Goal: Transaction & Acquisition: Subscribe to service/newsletter

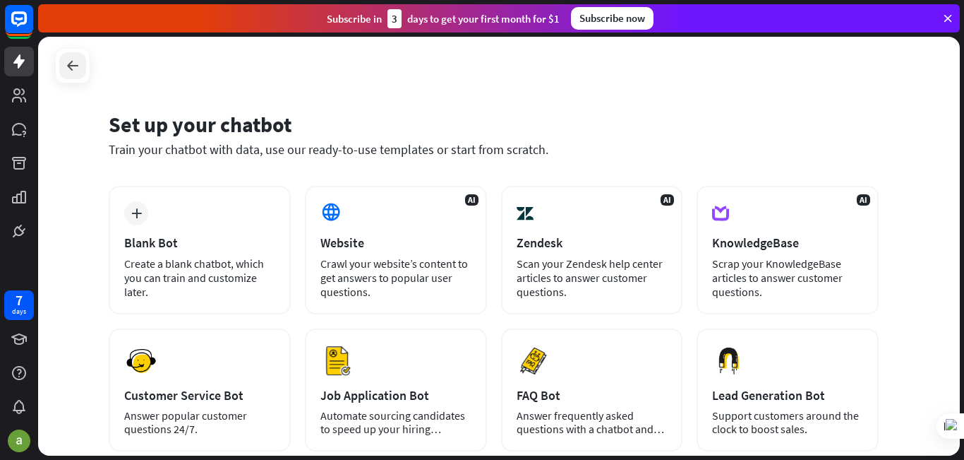
click at [68, 68] on icon at bounding box center [72, 65] width 17 height 17
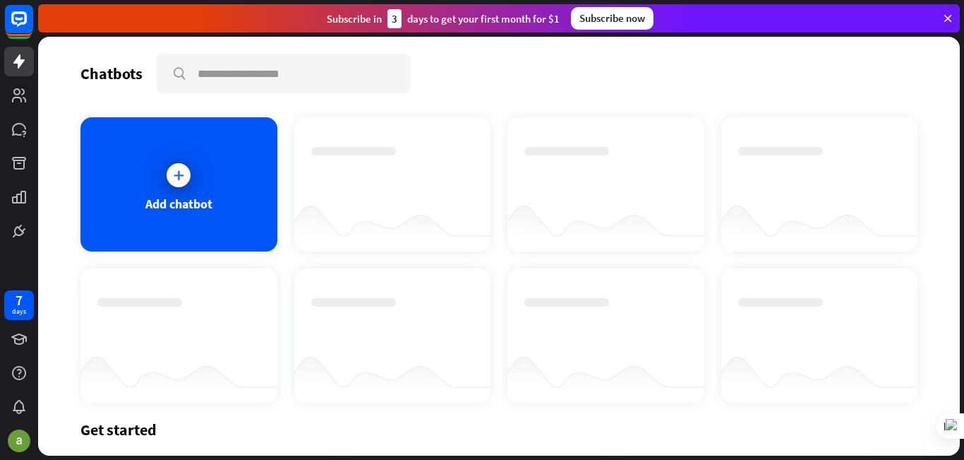
click at [111, 435] on div "Get started" at bounding box center [498, 429] width 837 height 20
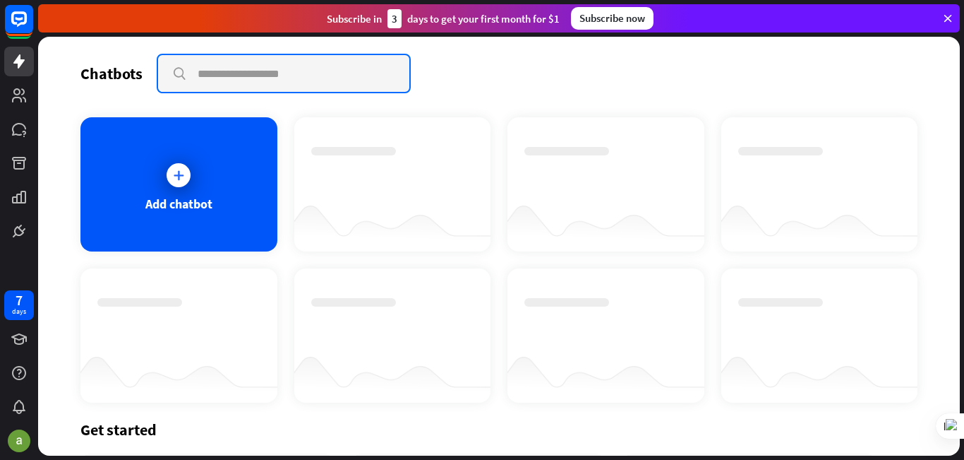
click at [222, 80] on input "text" at bounding box center [283, 73] width 251 height 37
click at [253, 73] on input "text" at bounding box center [283, 73] width 251 height 37
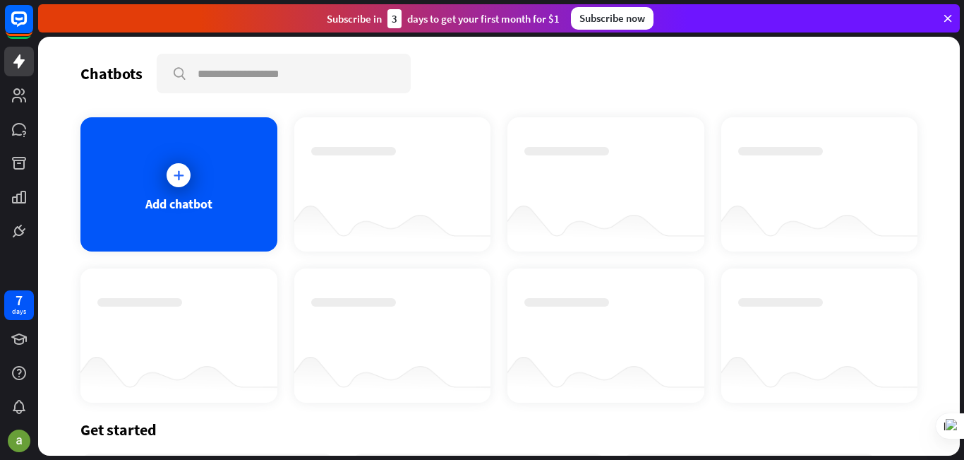
click at [629, 16] on div "Subscribe now" at bounding box center [612, 18] width 83 height 23
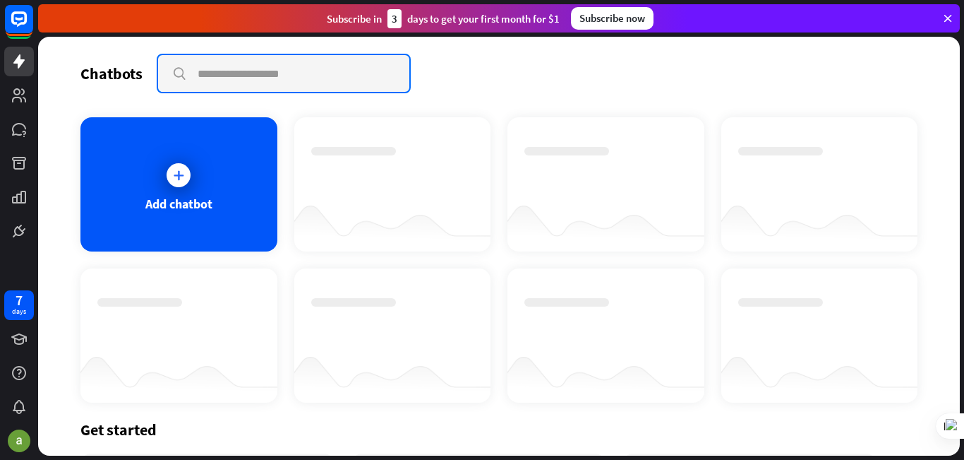
click at [227, 71] on input "text" at bounding box center [283, 73] width 251 height 37
paste input "**********"
type input "**********"
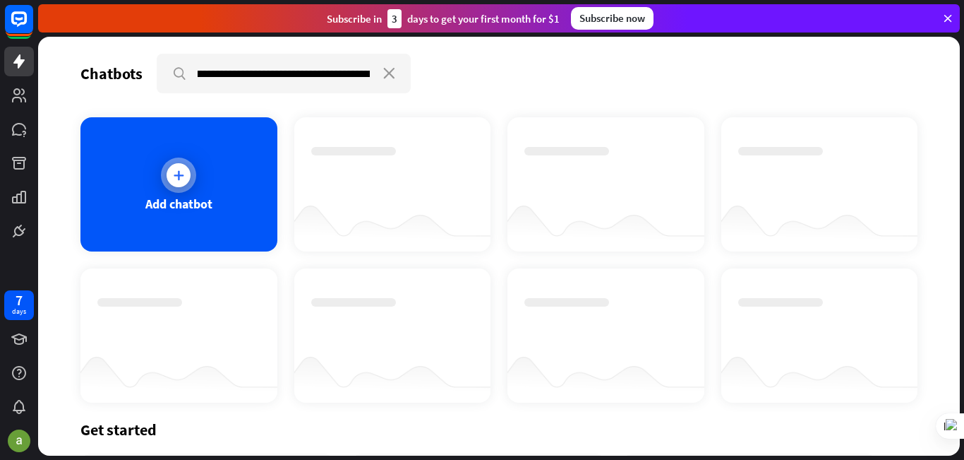
scroll to position [0, 0]
click at [173, 172] on icon at bounding box center [179, 175] width 14 height 14
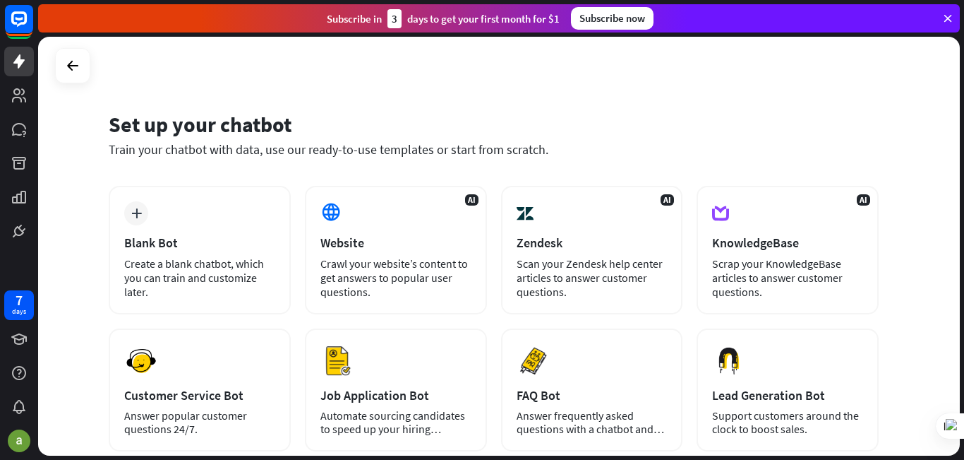
click at [938, 14] on div "Subscribe [DATE] to get your first month for $1 Subscribe now" at bounding box center [499, 18] width 922 height 28
click at [948, 15] on icon at bounding box center [948, 18] width 13 height 13
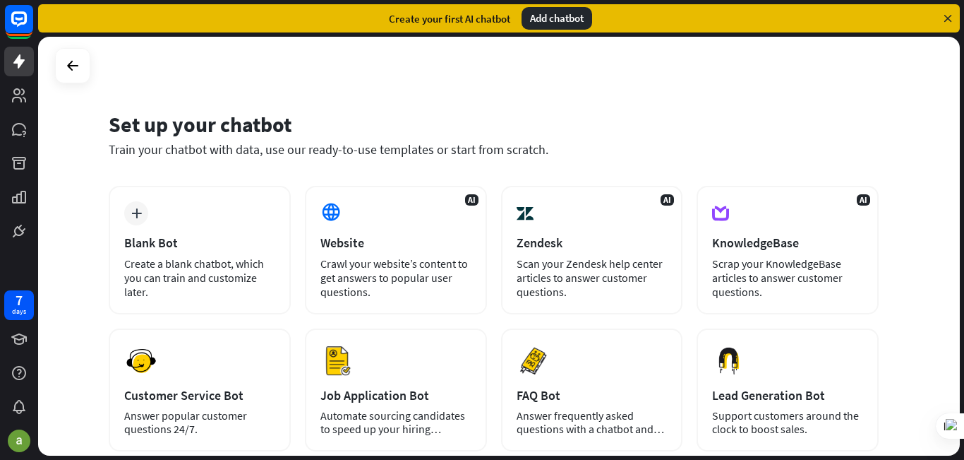
click at [948, 15] on icon at bounding box center [948, 18] width 13 height 13
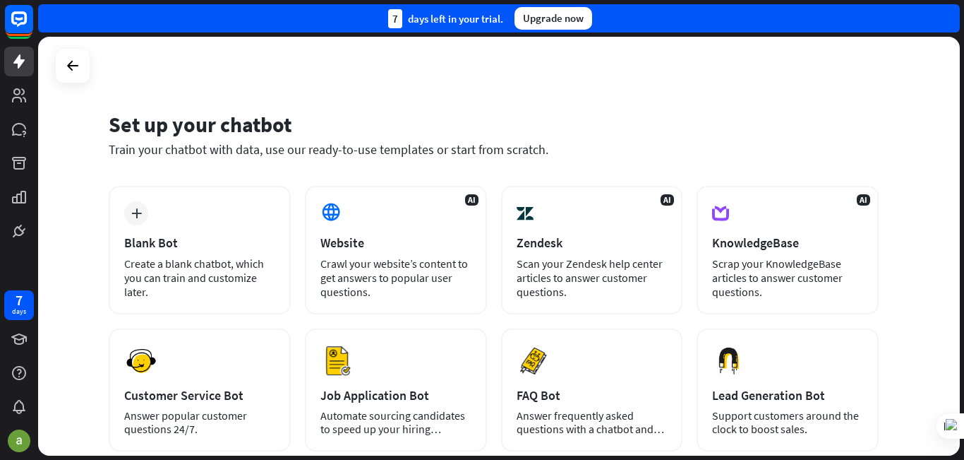
click at [948, 15] on div "7 days left in your trial. Upgrade now" at bounding box center [499, 18] width 922 height 28
